Goal: Information Seeking & Learning: Learn about a topic

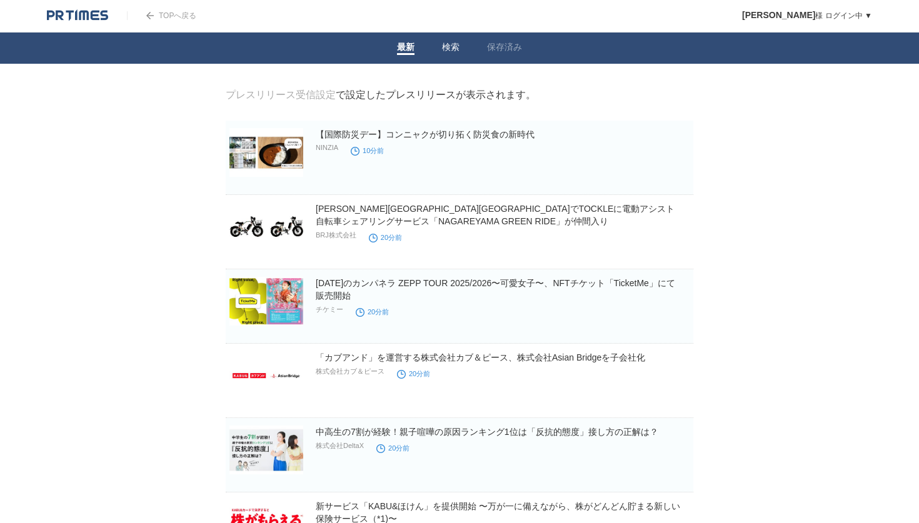
click at [446, 50] on link "検索" at bounding box center [451, 48] width 18 height 13
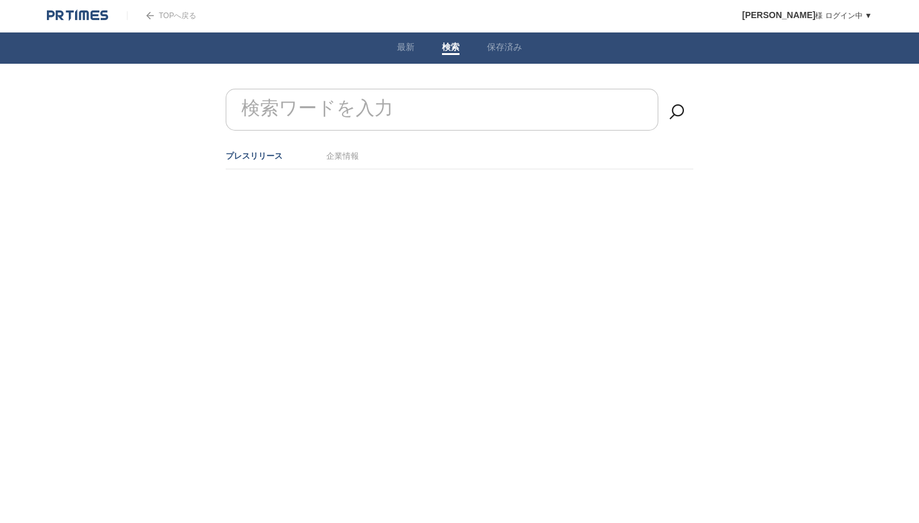
click at [369, 89] on form "検索ワードを入力" at bounding box center [460, 89] width 468 height 0
type input "提携"
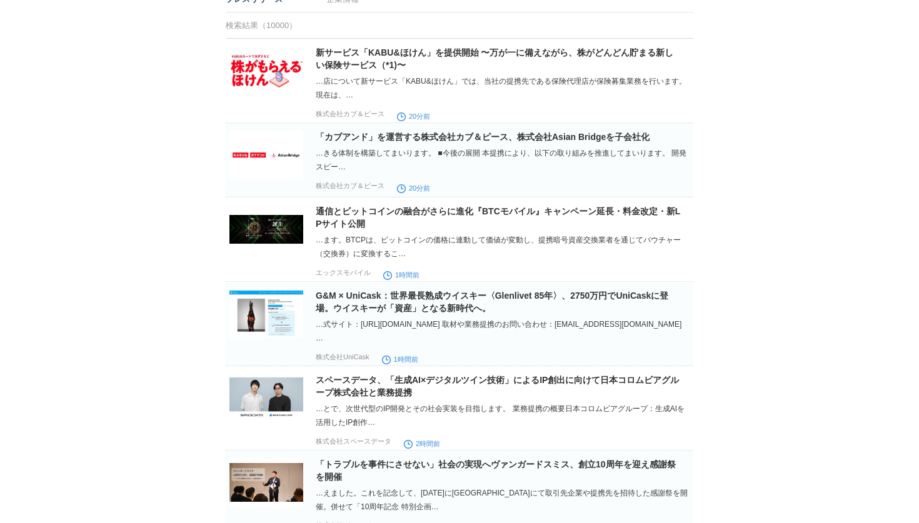
scroll to position [158, 0]
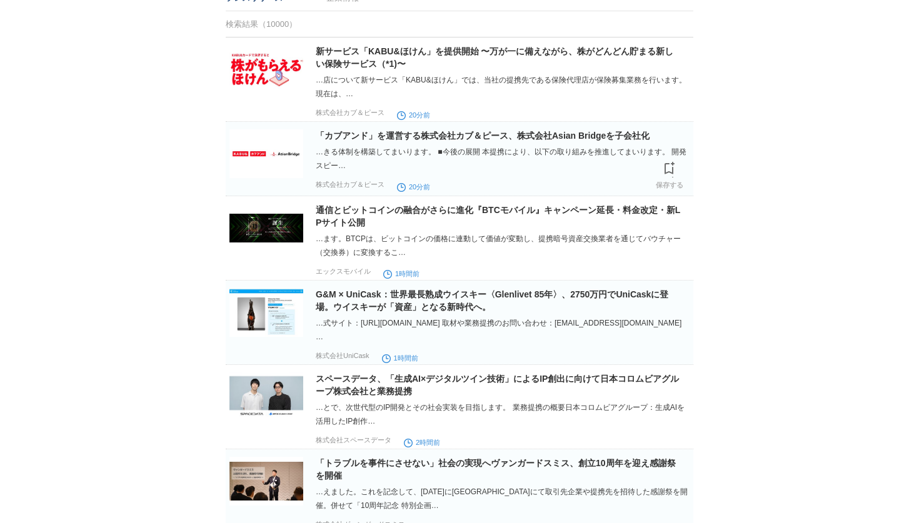
click at [266, 159] on img at bounding box center [266, 153] width 74 height 49
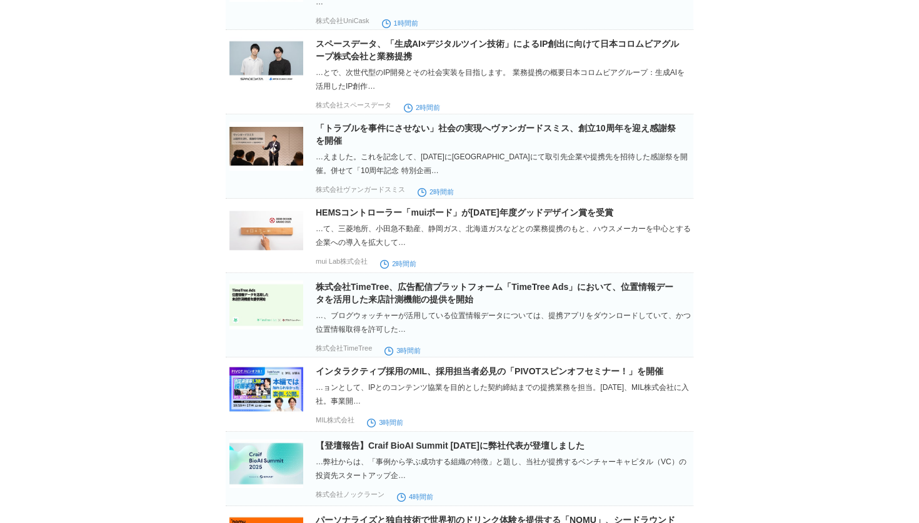
scroll to position [0, 0]
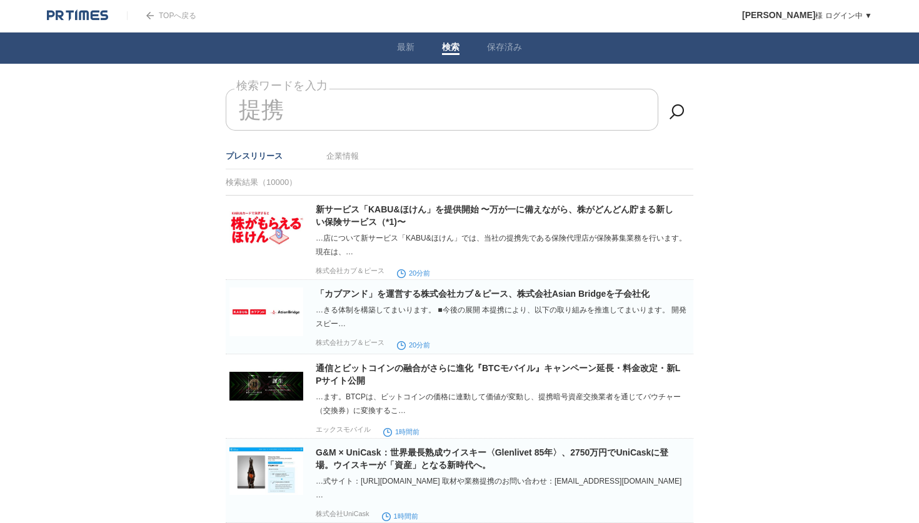
click at [88, 12] on img at bounding box center [77, 15] width 61 height 13
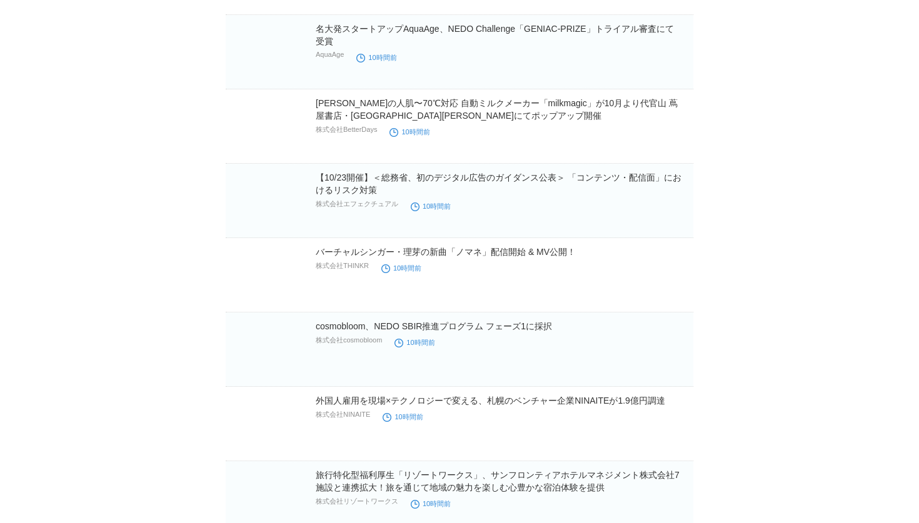
scroll to position [19734, 0]
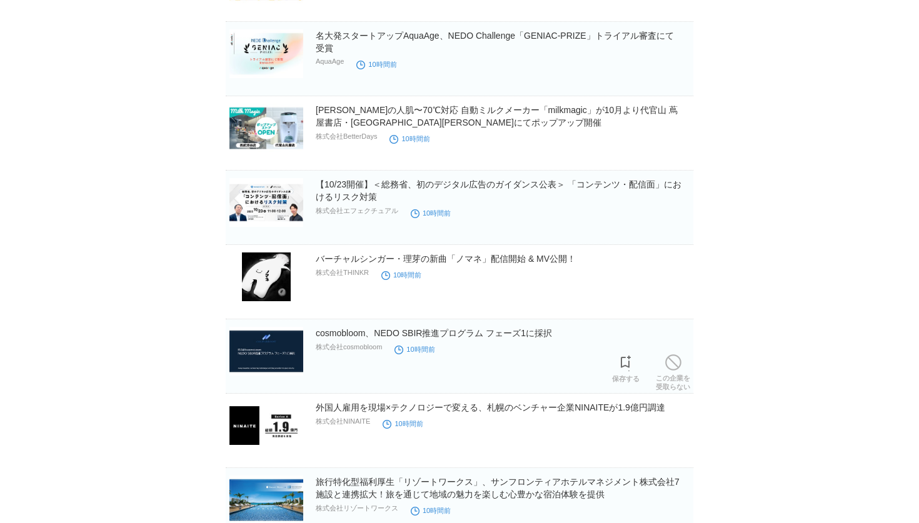
click at [276, 360] on img at bounding box center [266, 351] width 74 height 49
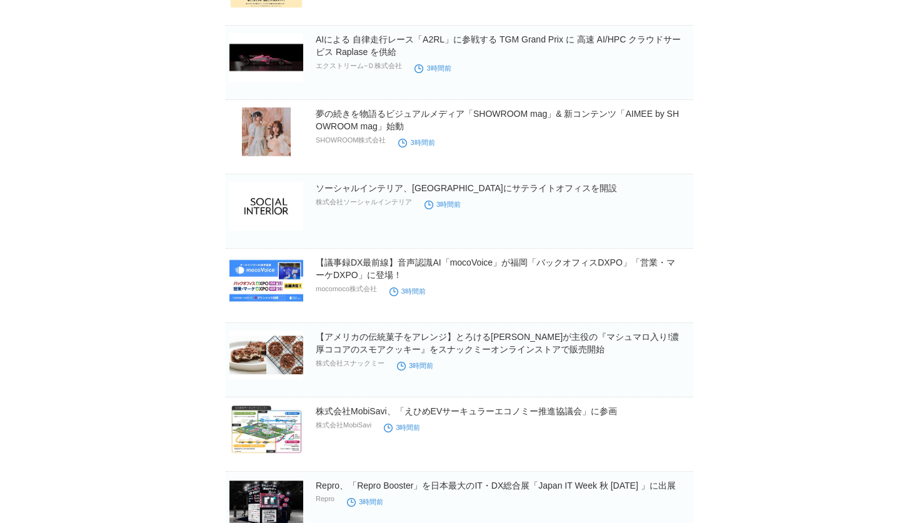
scroll to position [3286, 0]
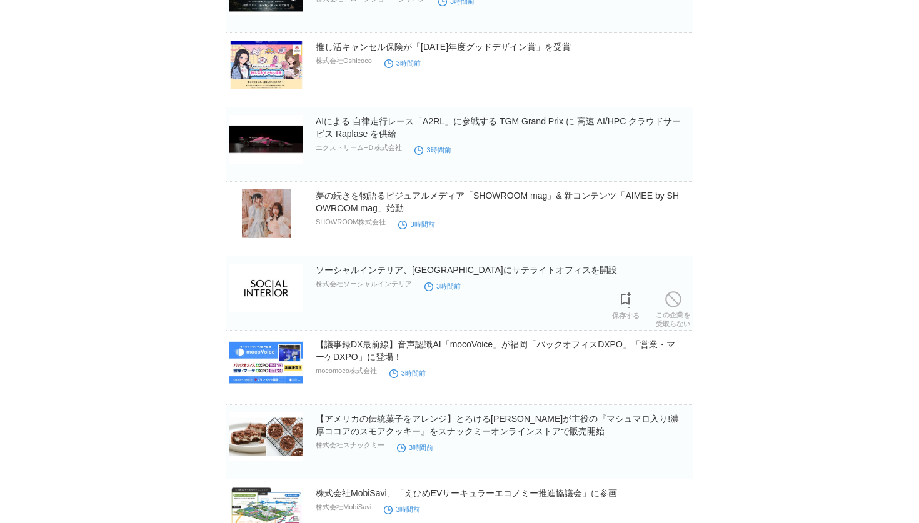
click at [255, 294] on img at bounding box center [266, 288] width 74 height 49
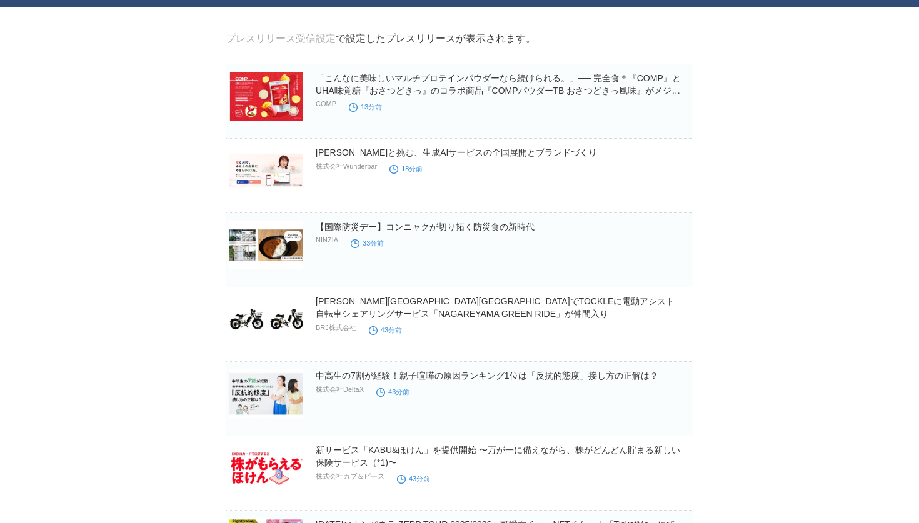
scroll to position [0, 0]
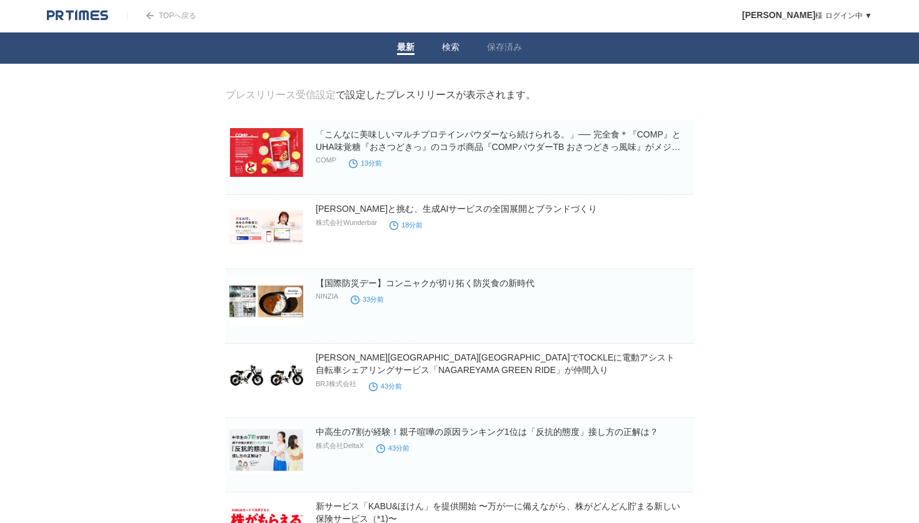
click at [448, 48] on link "検索" at bounding box center [451, 48] width 18 height 13
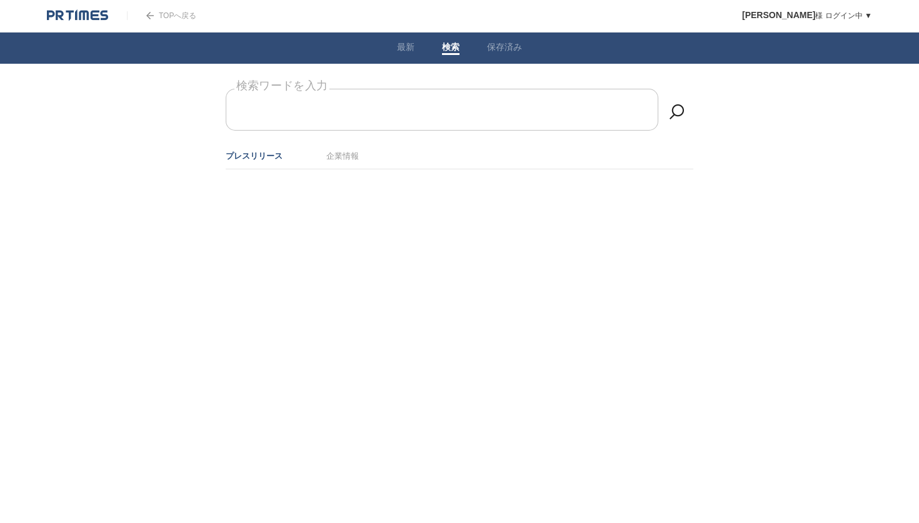
click at [432, 112] on input "検索ワードを入力" at bounding box center [442, 110] width 433 height 42
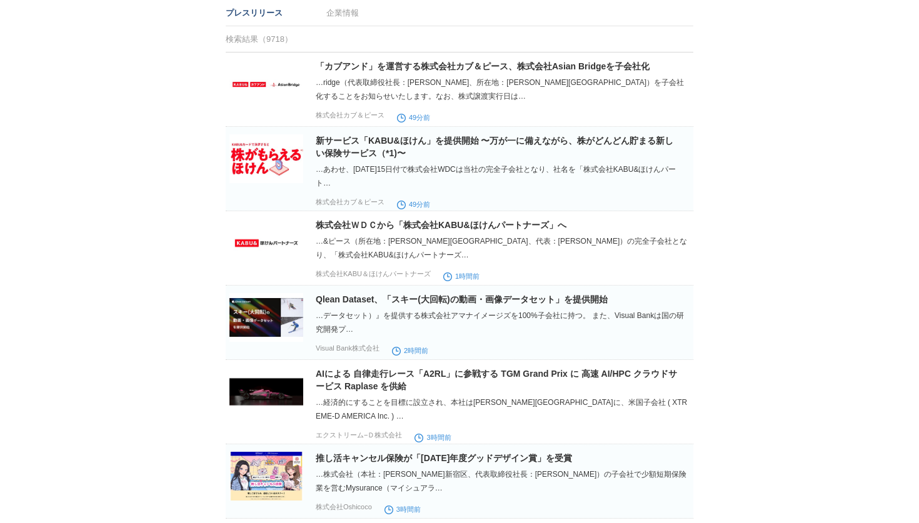
scroll to position [149, 0]
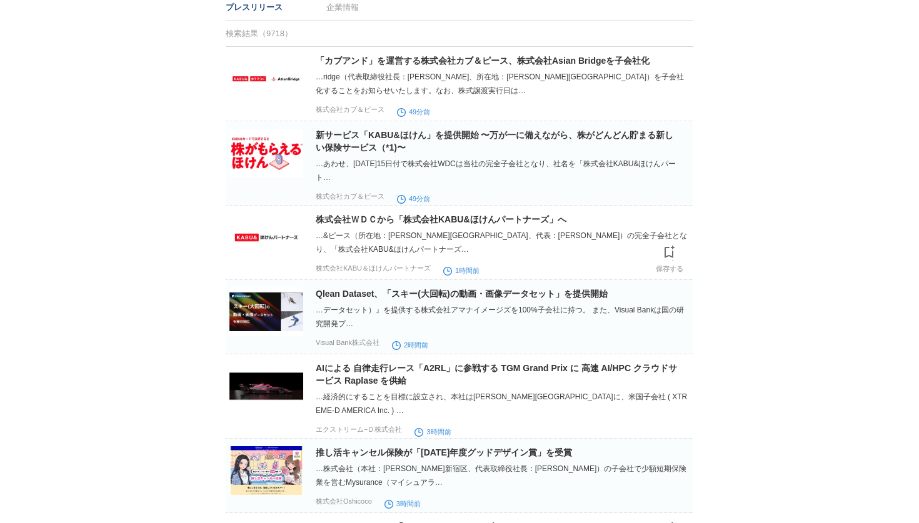
click at [282, 246] on img at bounding box center [266, 237] width 74 height 49
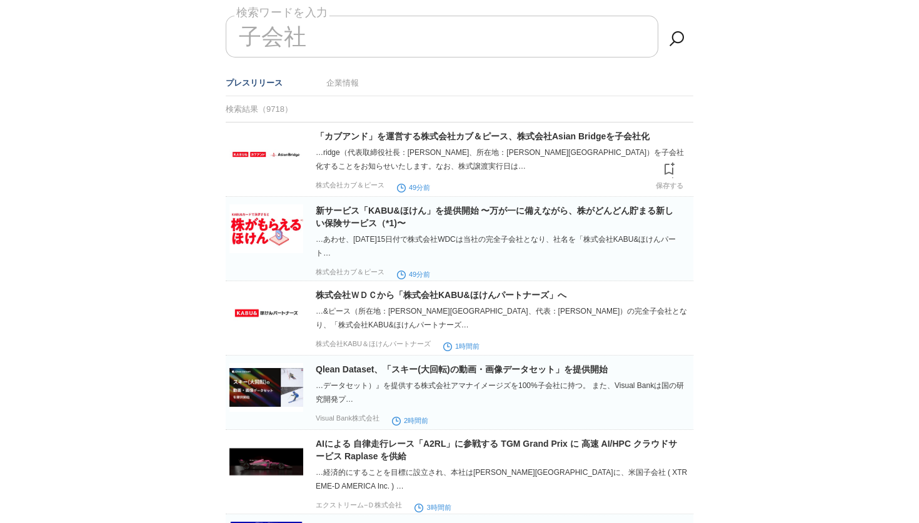
scroll to position [73, 0]
click at [266, 243] on img at bounding box center [266, 229] width 74 height 49
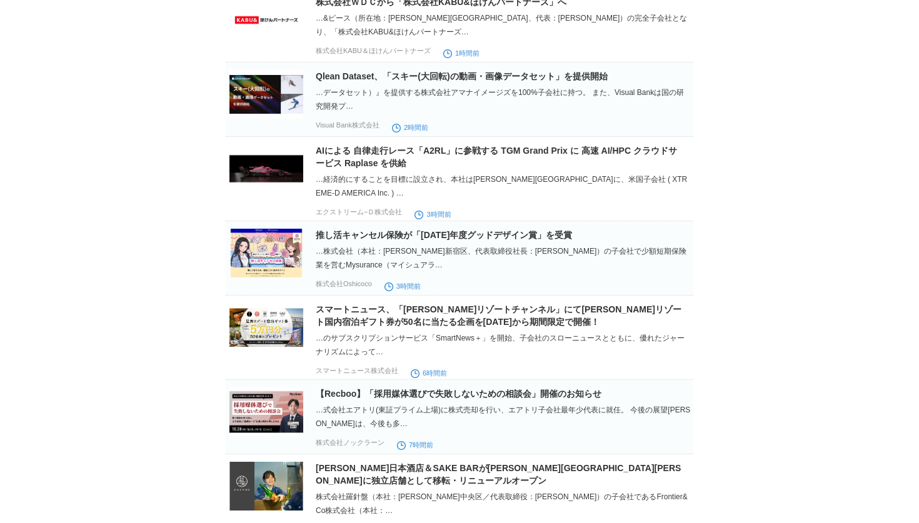
scroll to position [0, 0]
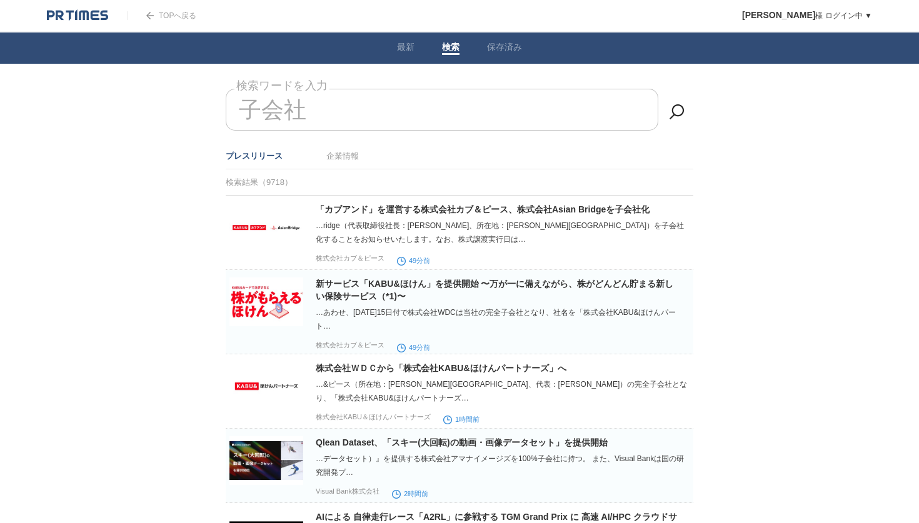
click at [314, 113] on input "子会社" at bounding box center [442, 110] width 433 height 42
type input "子"
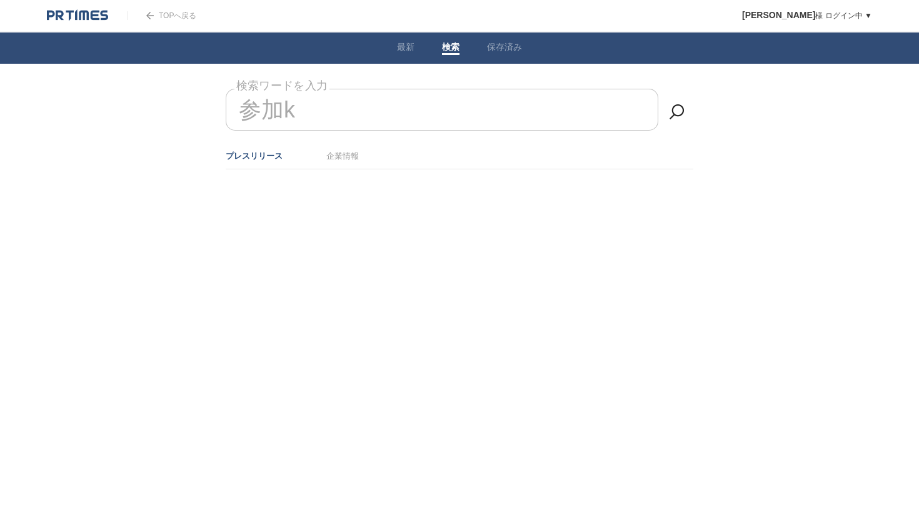
type input "参画"
